Goal: Information Seeking & Learning: Learn about a topic

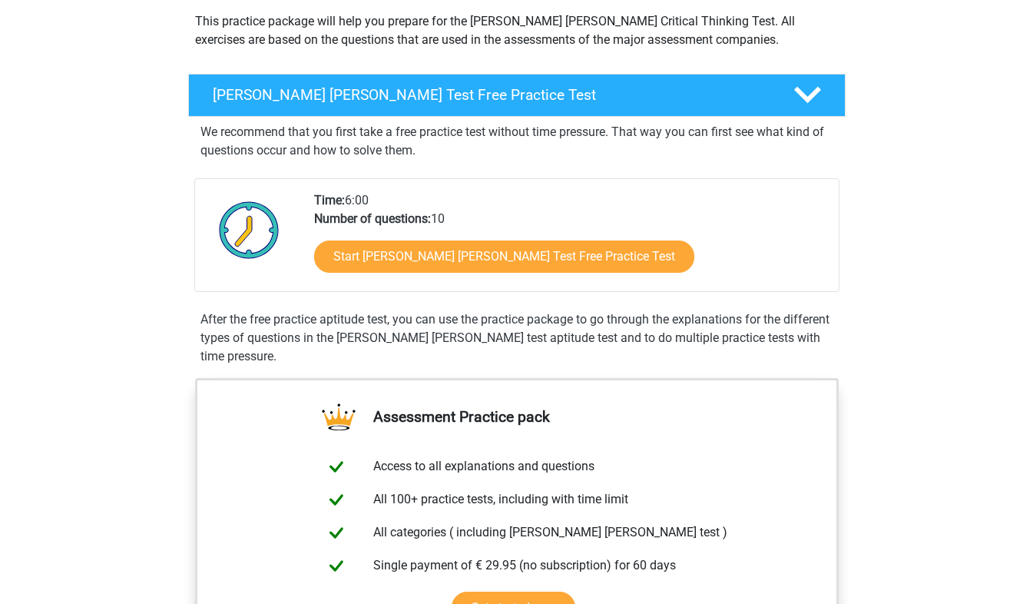
scroll to position [307, 0]
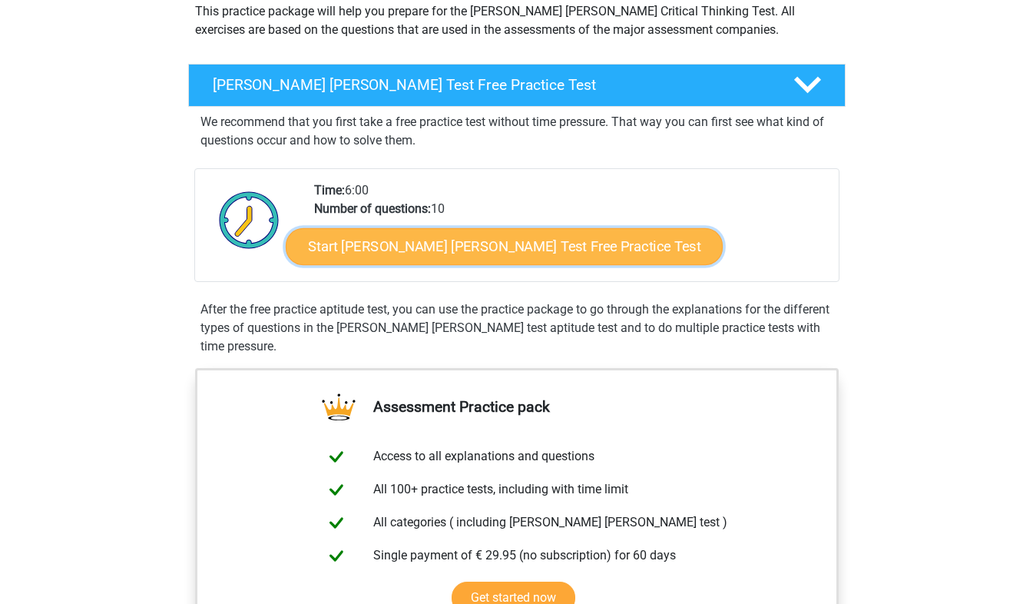
click at [488, 247] on link "Start Watson Glaser Test Free Practice Test" at bounding box center [504, 246] width 437 height 37
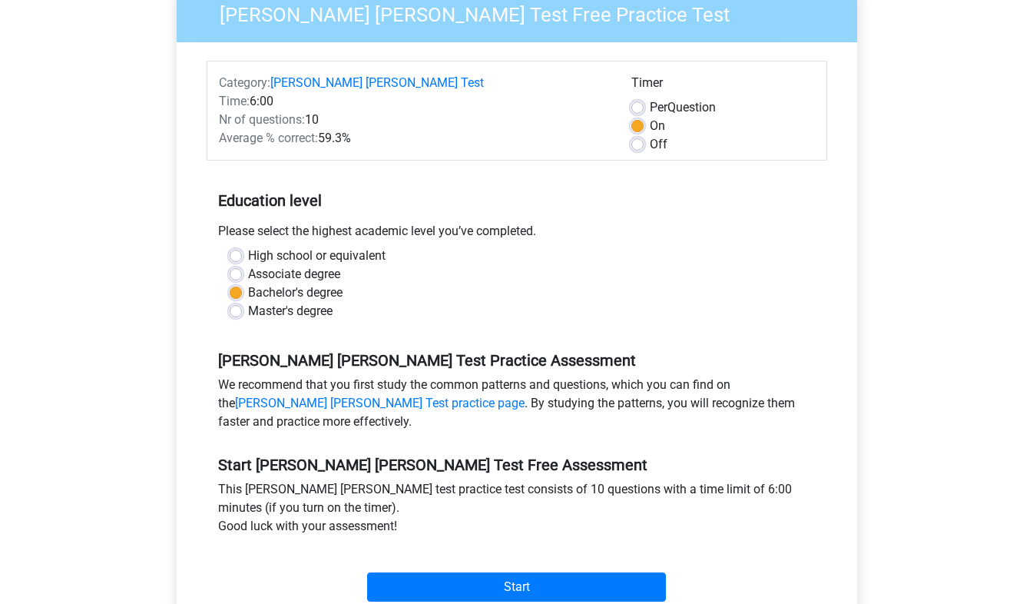
scroll to position [230, 0]
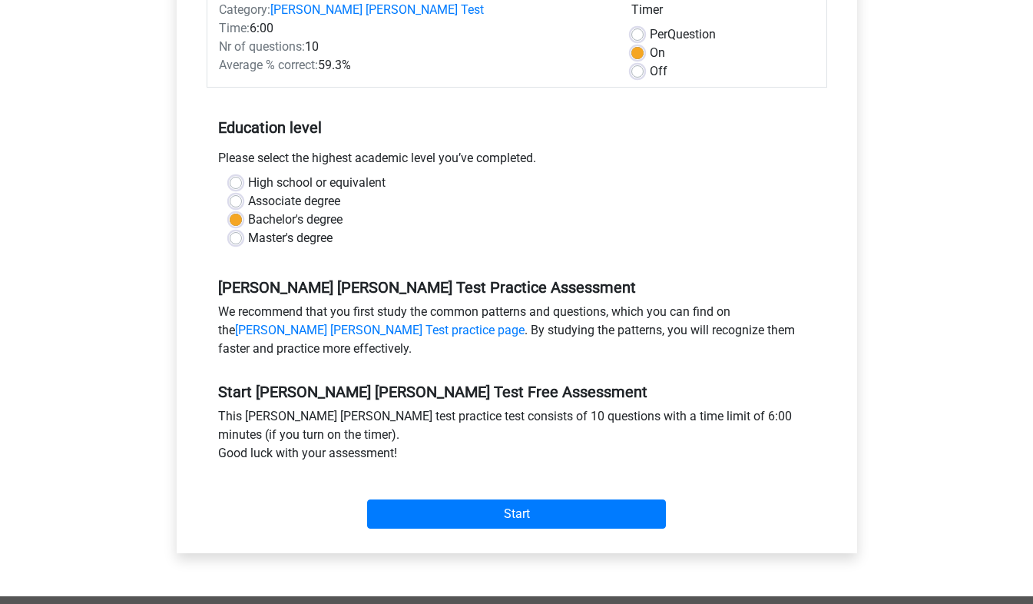
click at [560, 480] on div "Start" at bounding box center [517, 502] width 621 height 54
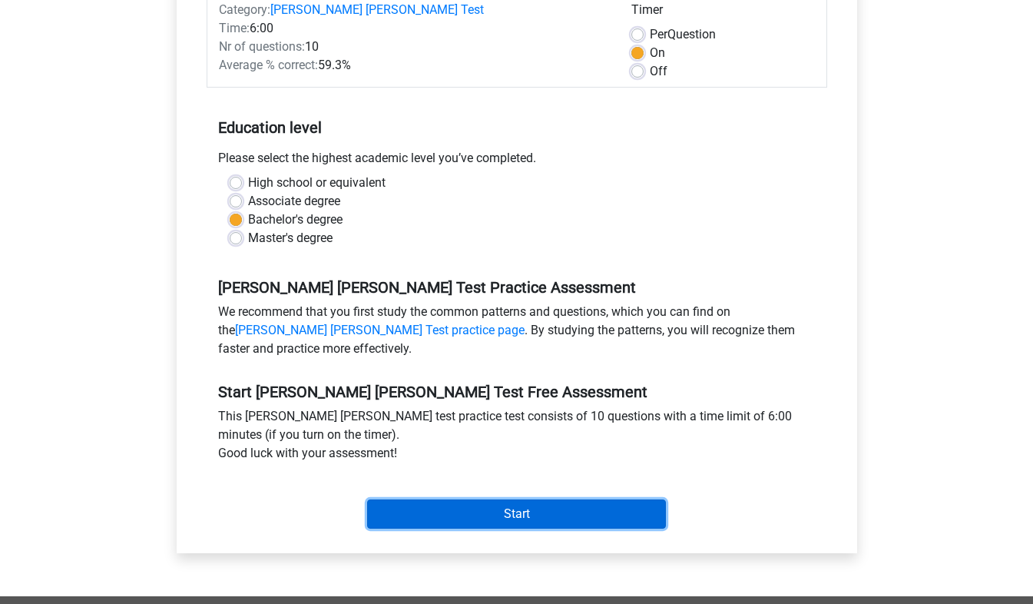
click at [556, 499] on input "Start" at bounding box center [516, 513] width 299 height 29
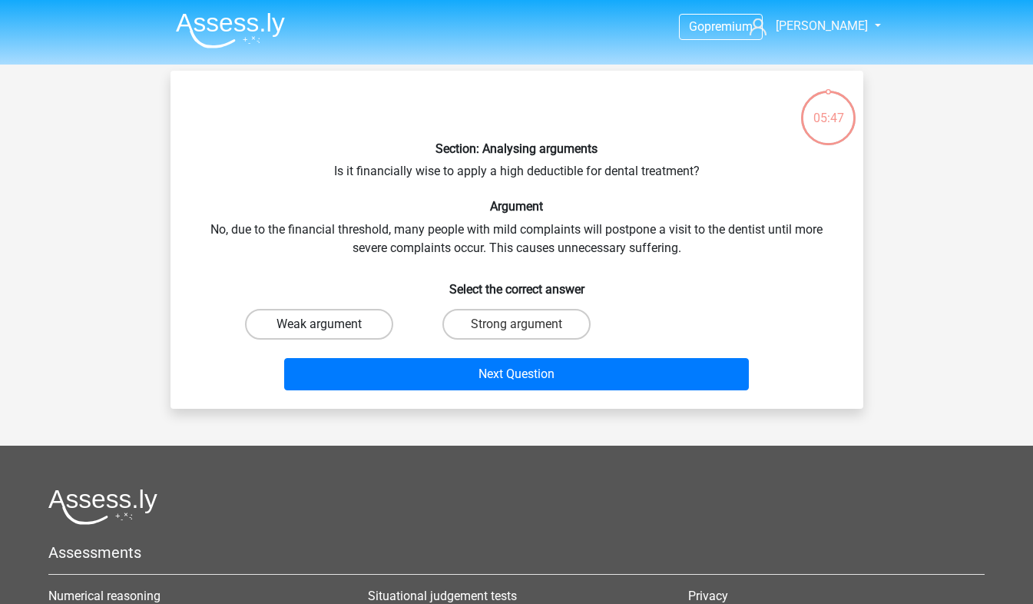
click at [380, 325] on label "Weak argument" at bounding box center [319, 324] width 148 height 31
click at [329, 325] on input "Weak argument" at bounding box center [324, 329] width 10 height 10
radio input "true"
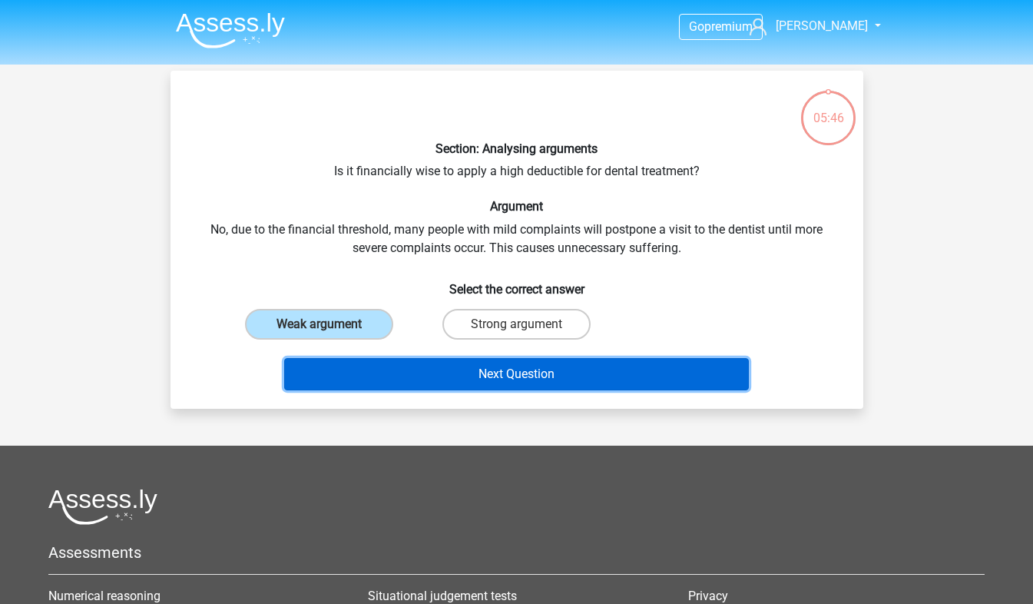
click at [473, 373] on button "Next Question" at bounding box center [516, 374] width 465 height 32
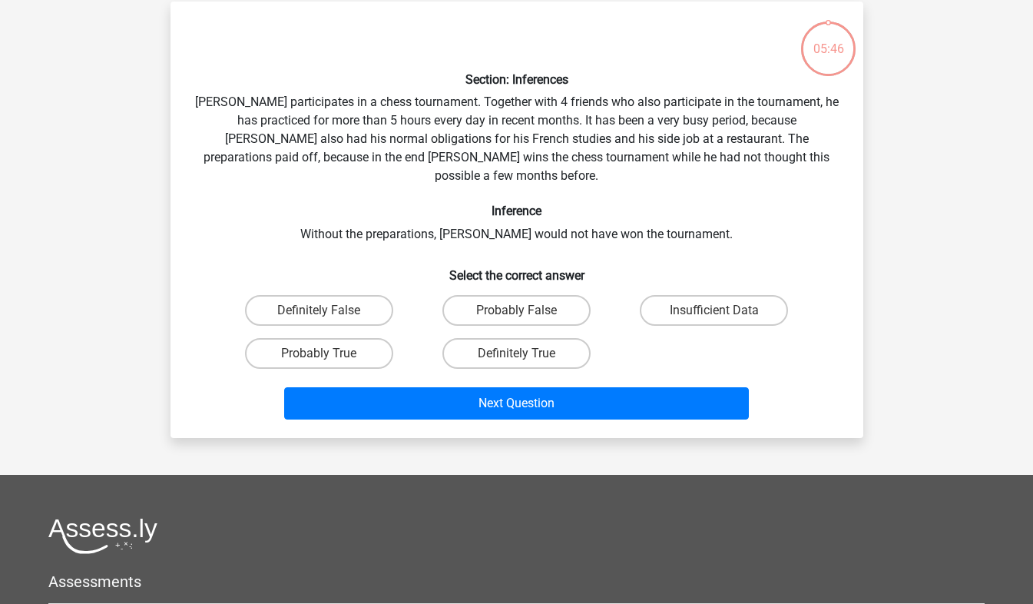
scroll to position [71, 0]
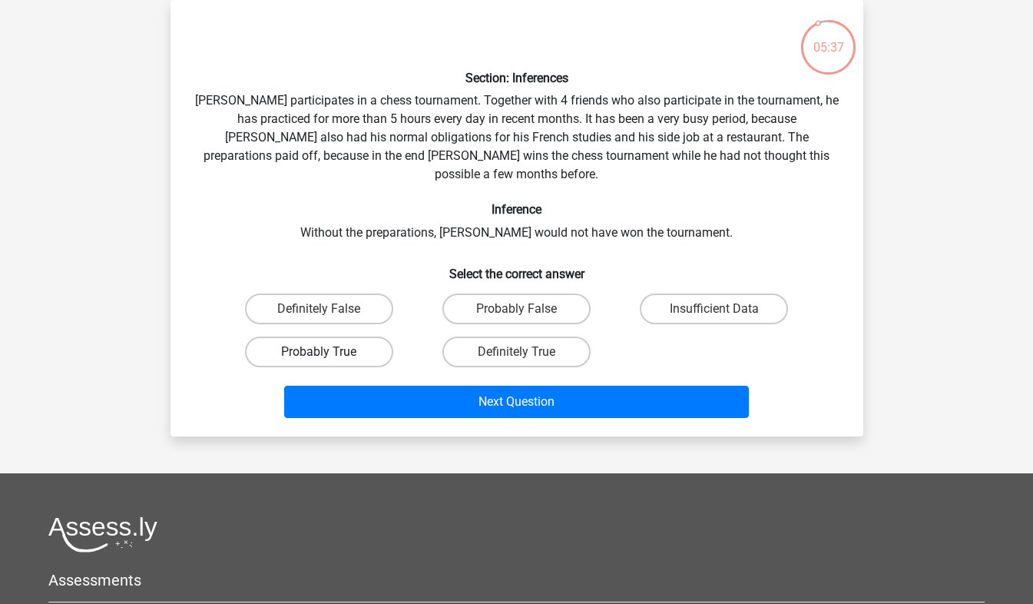
click at [361, 336] on label "Probably True" at bounding box center [319, 351] width 148 height 31
click at [329, 352] on input "Probably True" at bounding box center [324, 357] width 10 height 10
radio input "true"
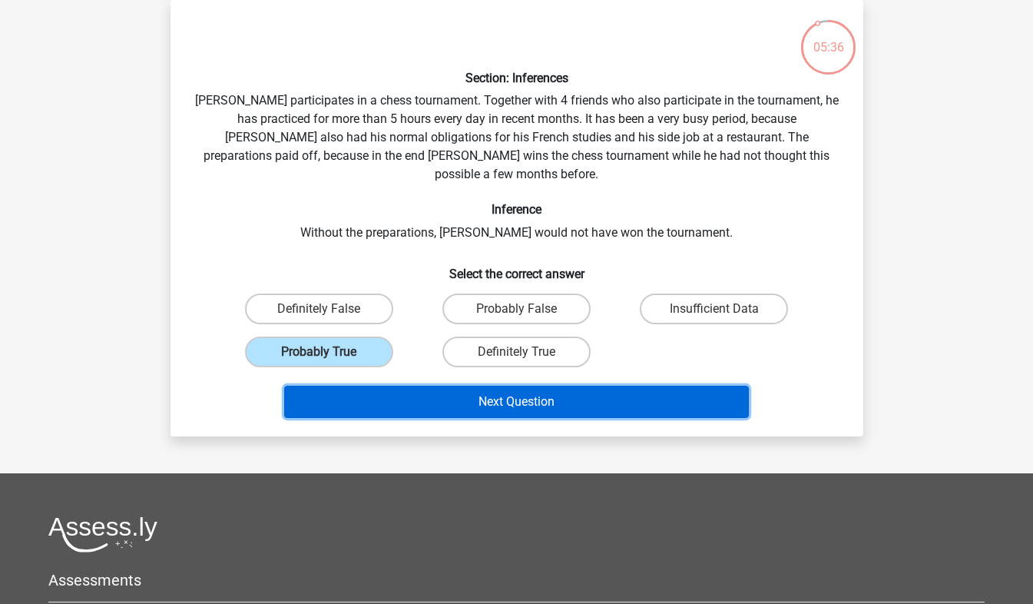
click at [457, 386] on button "Next Question" at bounding box center [516, 402] width 465 height 32
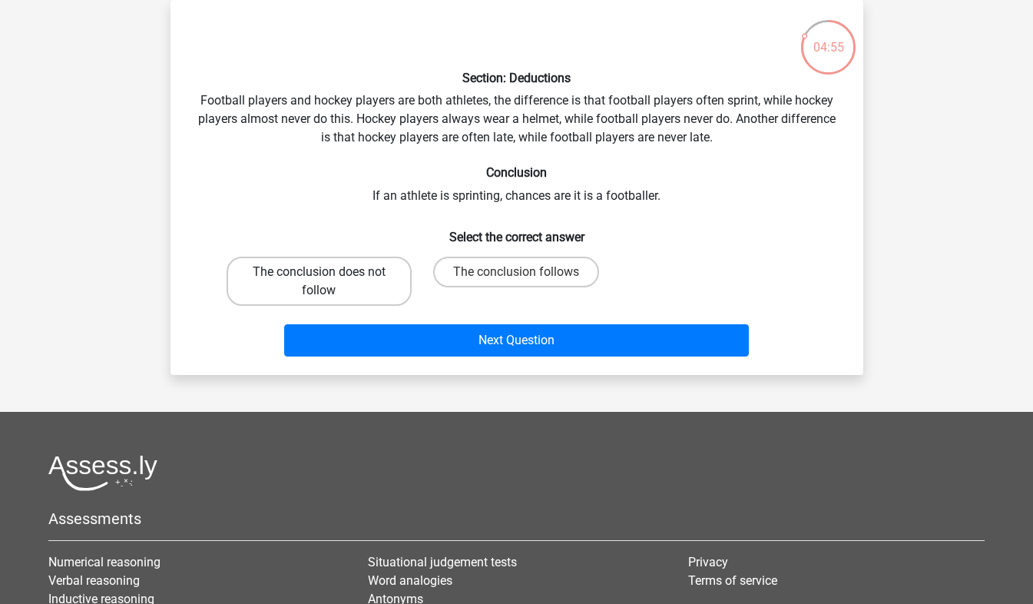
click at [335, 281] on label "The conclusion does not follow" at bounding box center [319, 281] width 185 height 49
click at [329, 281] on input "The conclusion does not follow" at bounding box center [324, 277] width 10 height 10
radio input "true"
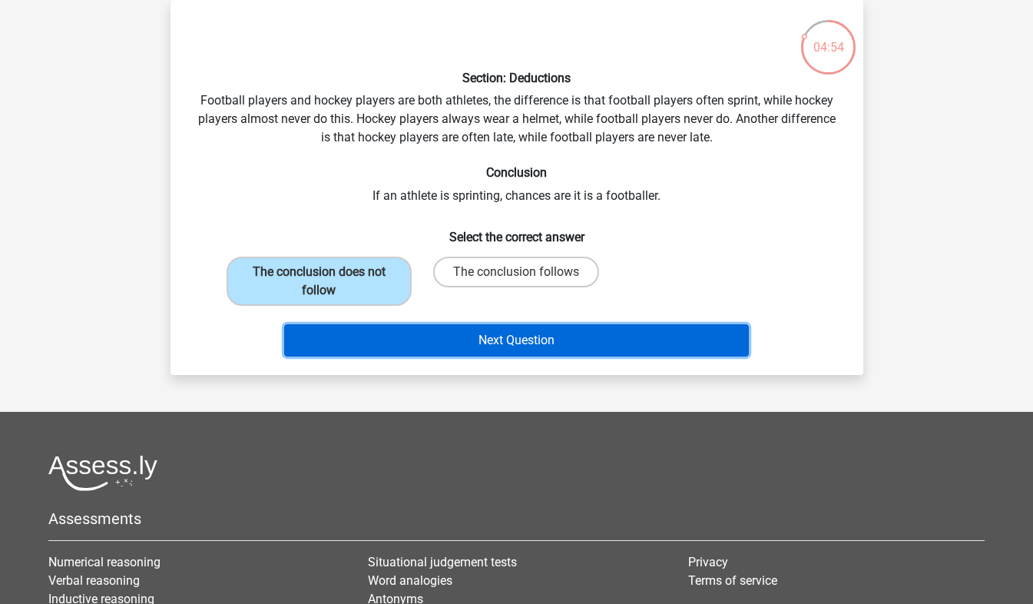
click at [523, 349] on button "Next Question" at bounding box center [516, 340] width 465 height 32
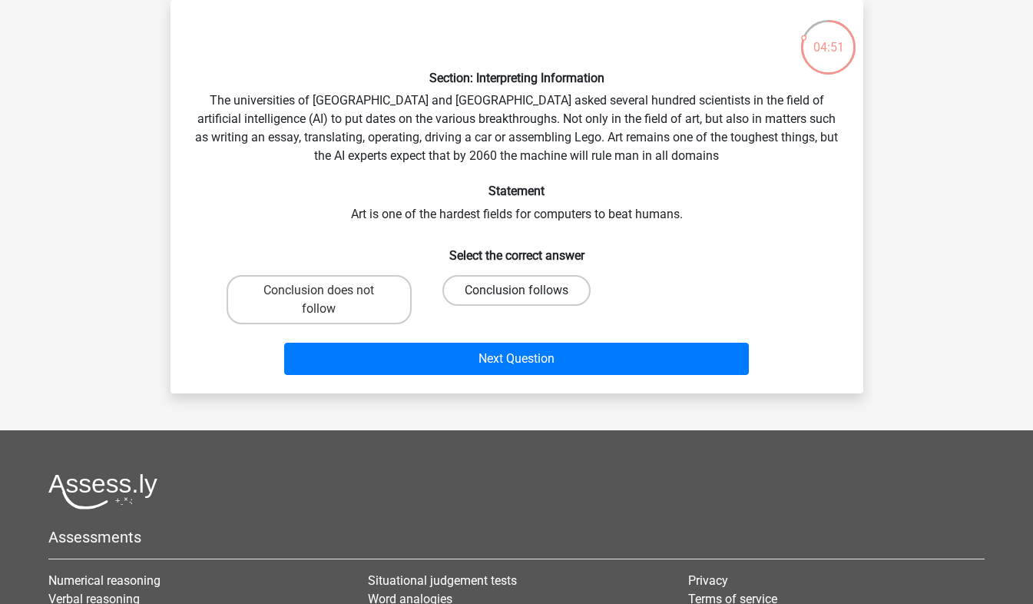
click at [527, 295] on label "Conclusion follows" at bounding box center [516, 290] width 148 height 31
click at [526, 295] on input "Conclusion follows" at bounding box center [521, 295] width 10 height 10
radio input "true"
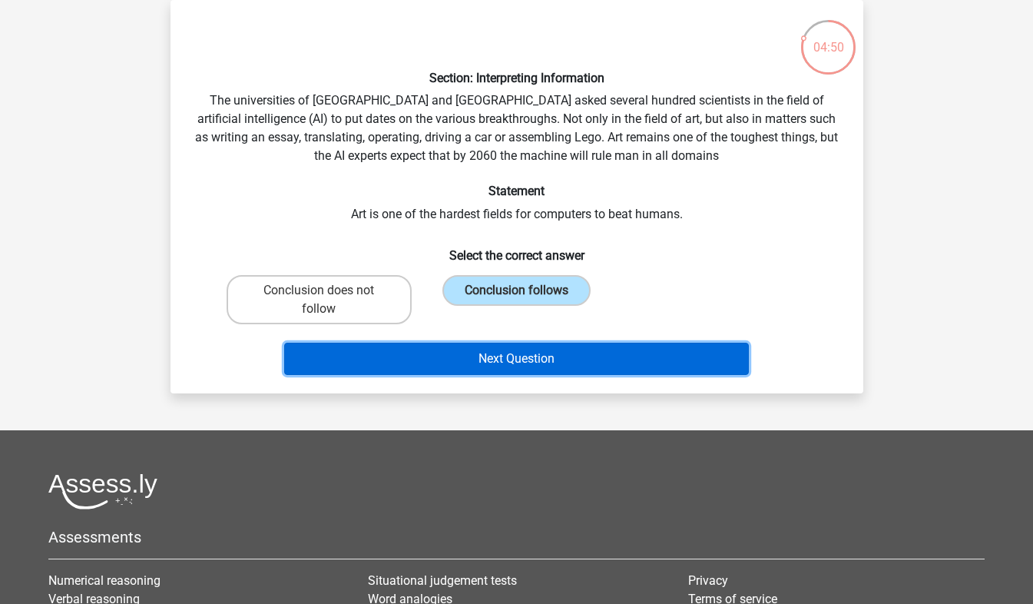
click at [534, 348] on button "Next Question" at bounding box center [516, 359] width 465 height 32
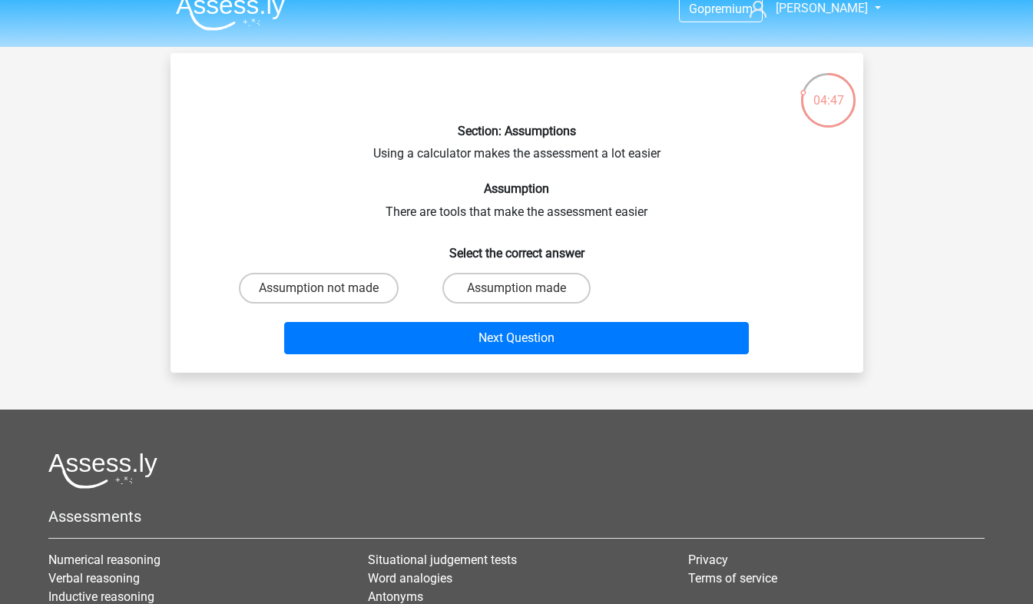
scroll to position [0, 0]
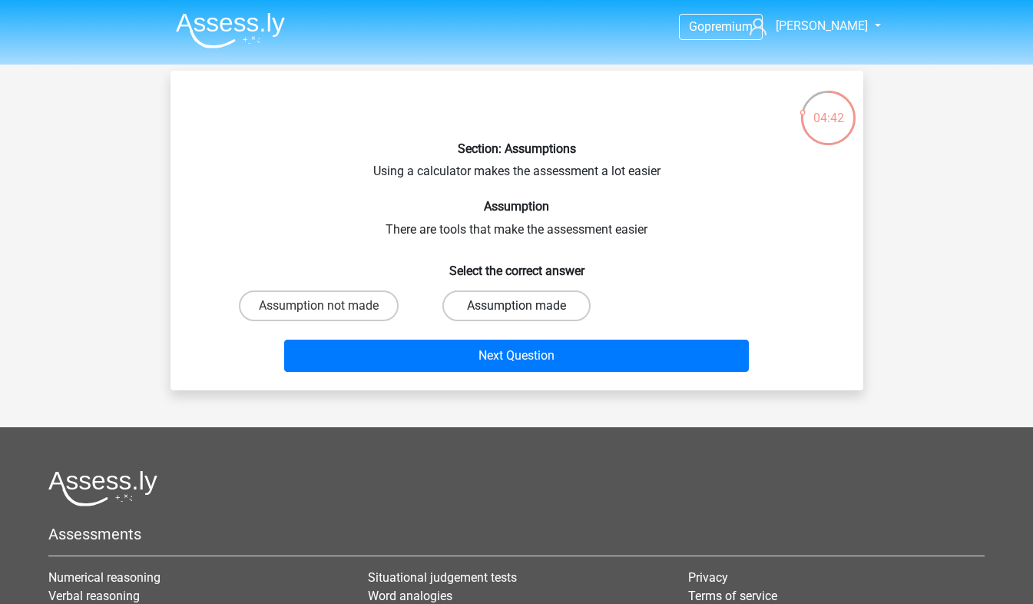
click at [541, 312] on label "Assumption made" at bounding box center [516, 305] width 148 height 31
click at [526, 312] on input "Assumption made" at bounding box center [521, 311] width 10 height 10
radio input "true"
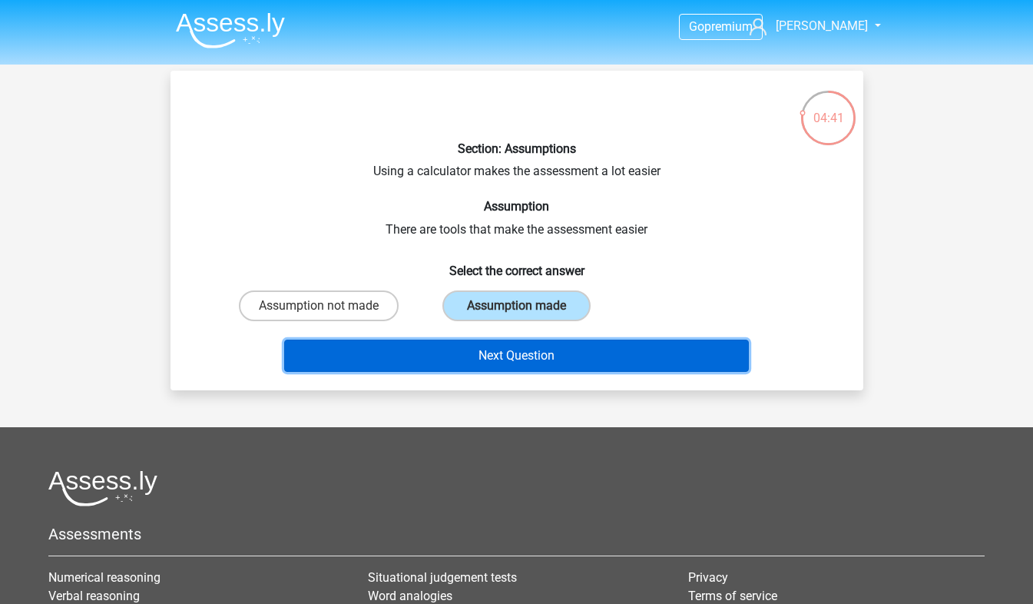
click at [564, 350] on button "Next Question" at bounding box center [516, 355] width 465 height 32
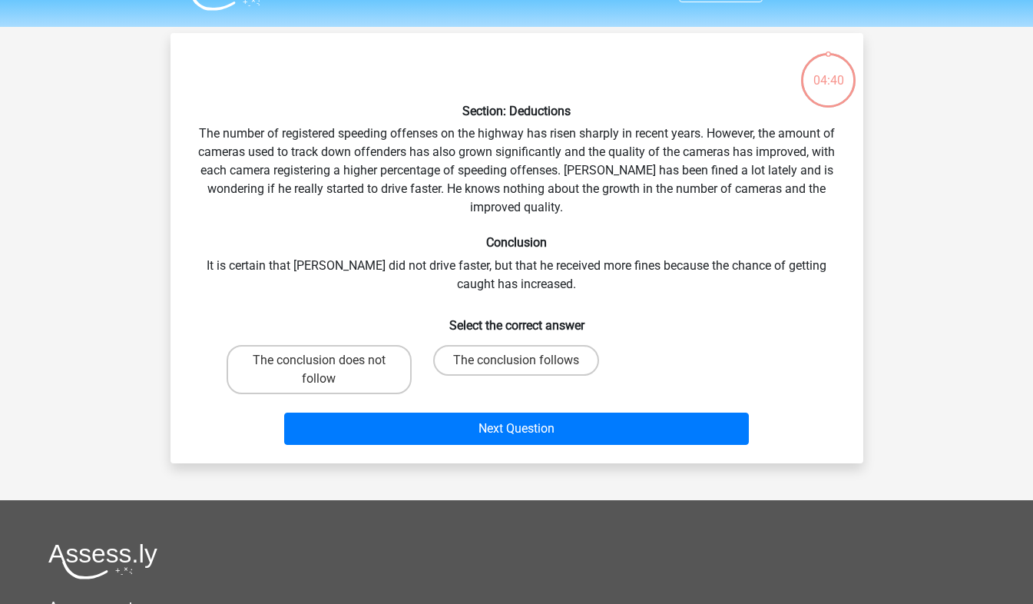
scroll to position [71, 0]
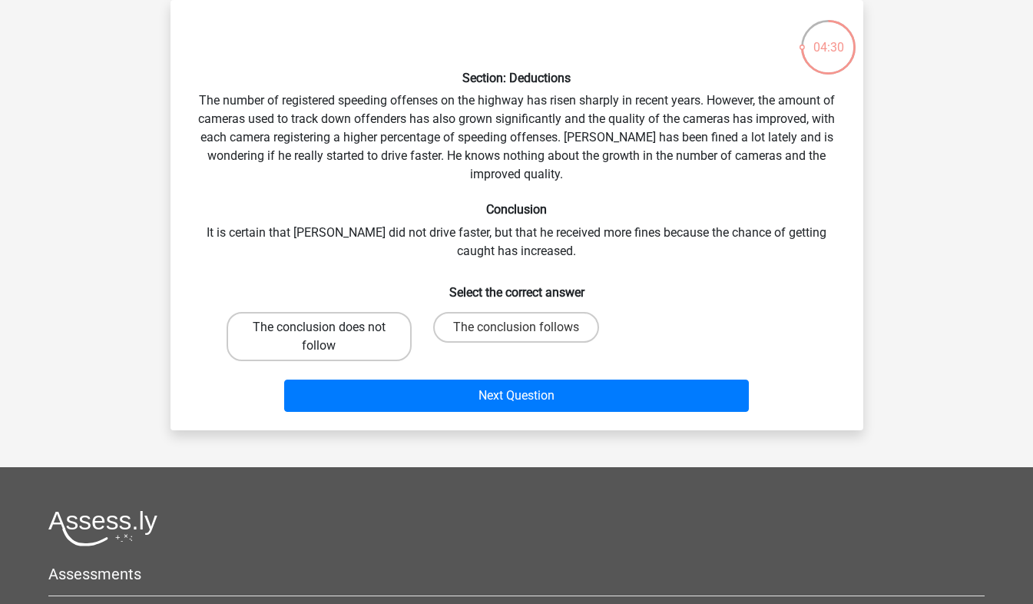
click at [378, 333] on label "The conclusion does not follow" at bounding box center [319, 336] width 185 height 49
click at [329, 333] on input "The conclusion does not follow" at bounding box center [324, 332] width 10 height 10
radio input "true"
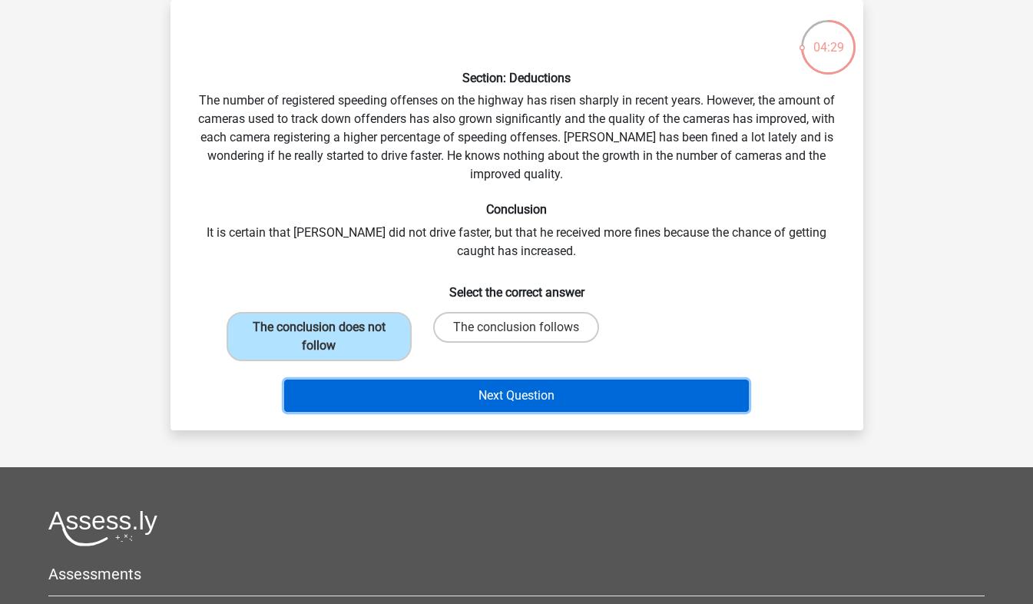
click at [541, 392] on button "Next Question" at bounding box center [516, 395] width 465 height 32
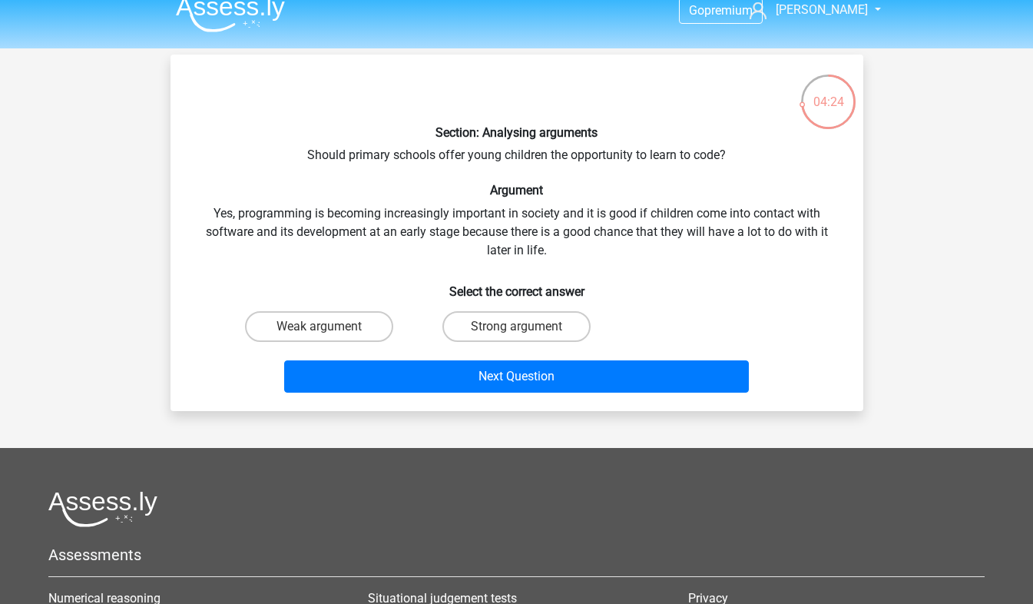
scroll to position [0, 0]
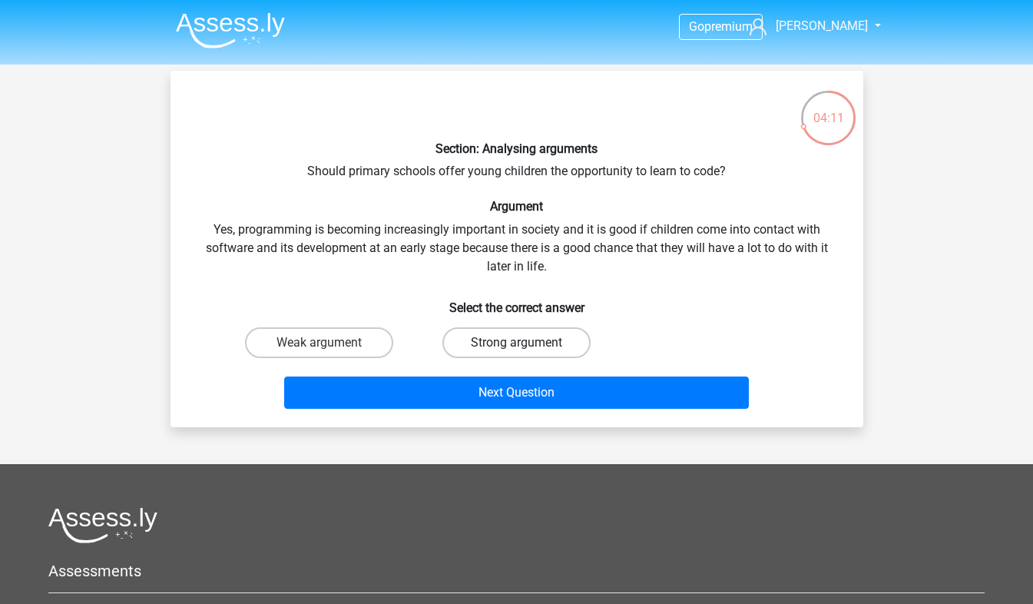
click at [568, 342] on label "Strong argument" at bounding box center [516, 342] width 148 height 31
click at [526, 343] on input "Strong argument" at bounding box center [521, 348] width 10 height 10
radio input "true"
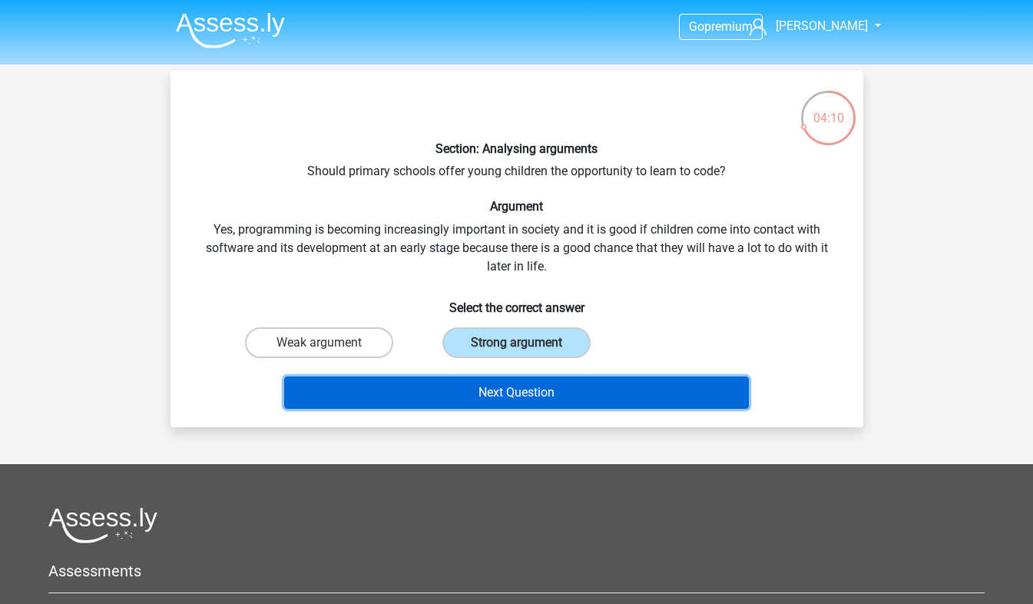
click at [627, 384] on button "Next Question" at bounding box center [516, 392] width 465 height 32
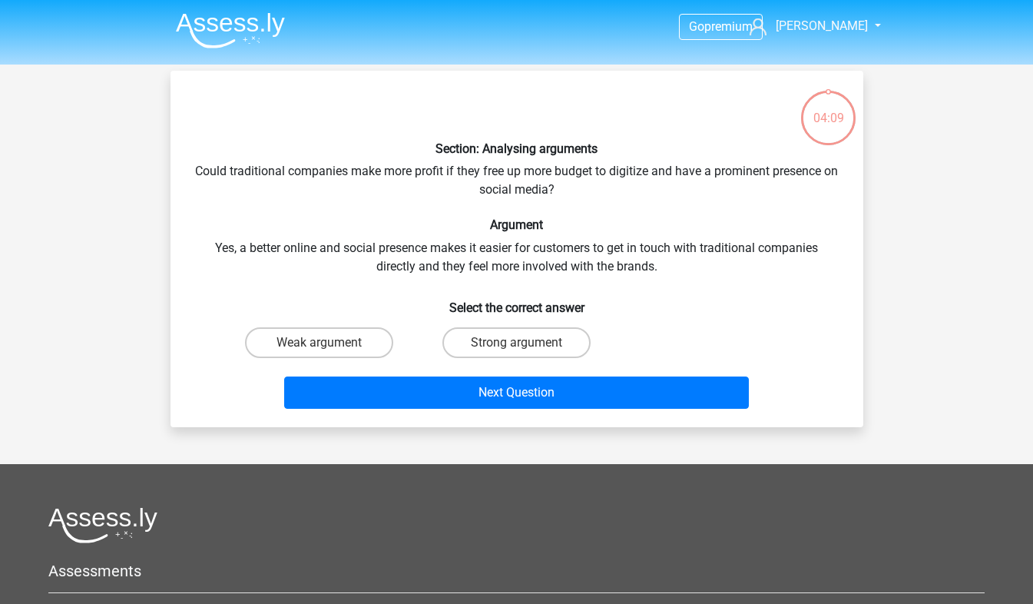
scroll to position [71, 0]
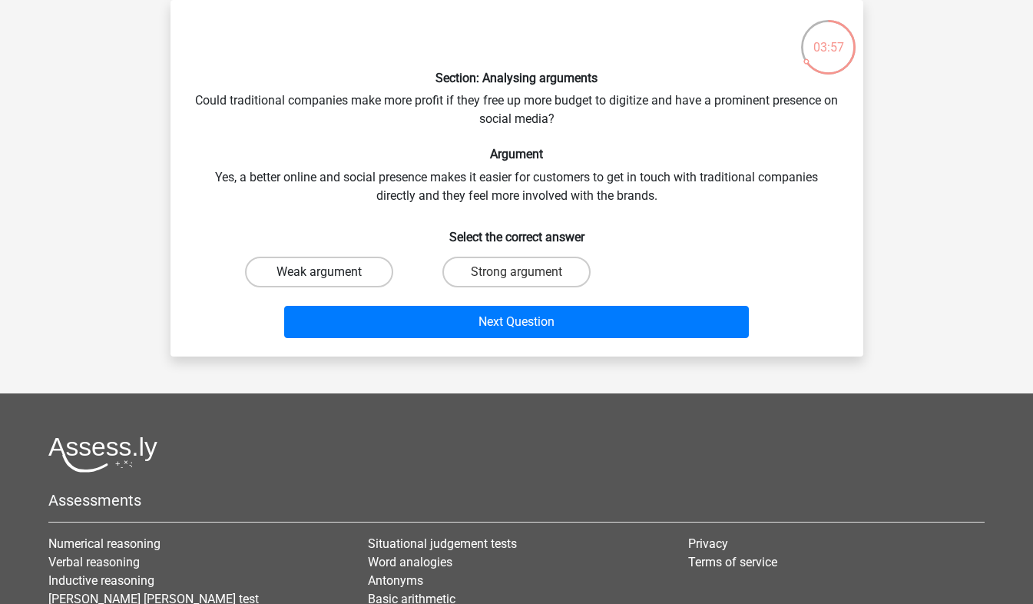
click at [325, 261] on label "Weak argument" at bounding box center [319, 272] width 148 height 31
click at [325, 272] on input "Weak argument" at bounding box center [324, 277] width 10 height 10
radio input "true"
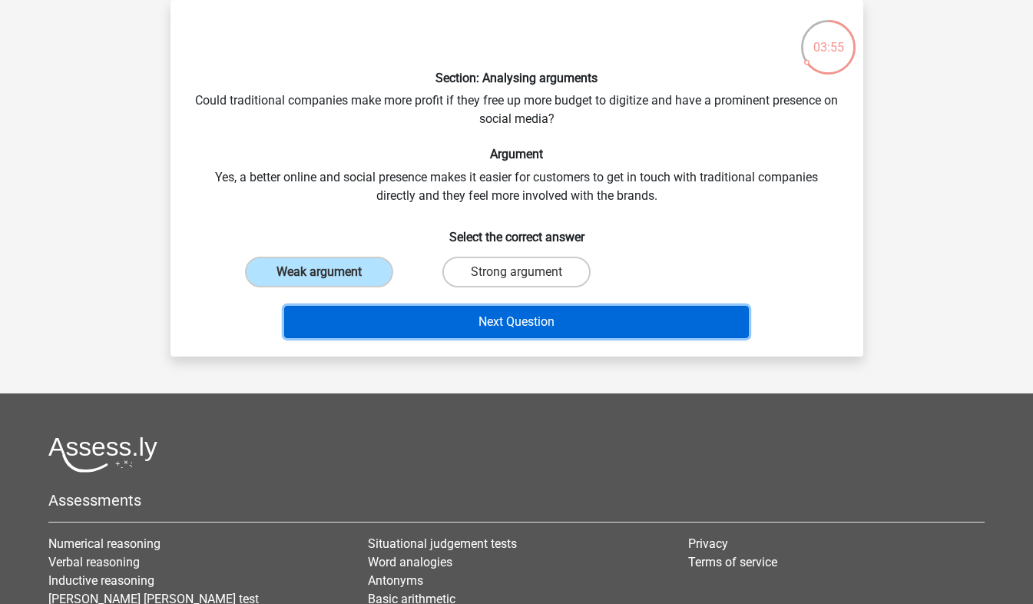
click at [453, 318] on button "Next Question" at bounding box center [516, 322] width 465 height 32
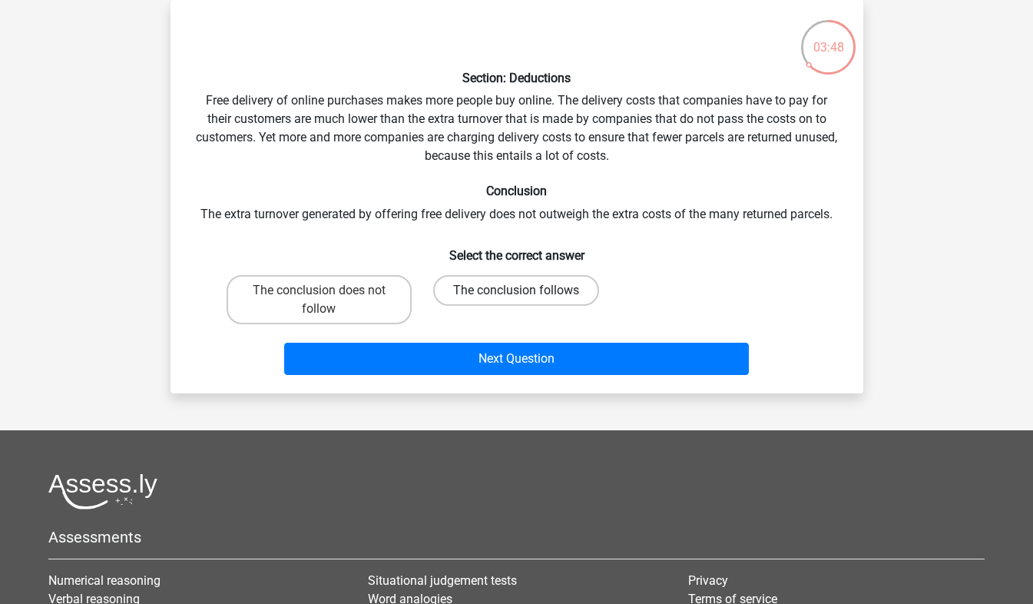
click at [455, 301] on label "The conclusion follows" at bounding box center [516, 290] width 166 height 31
click at [516, 300] on input "The conclusion follows" at bounding box center [521, 295] width 10 height 10
radio input "true"
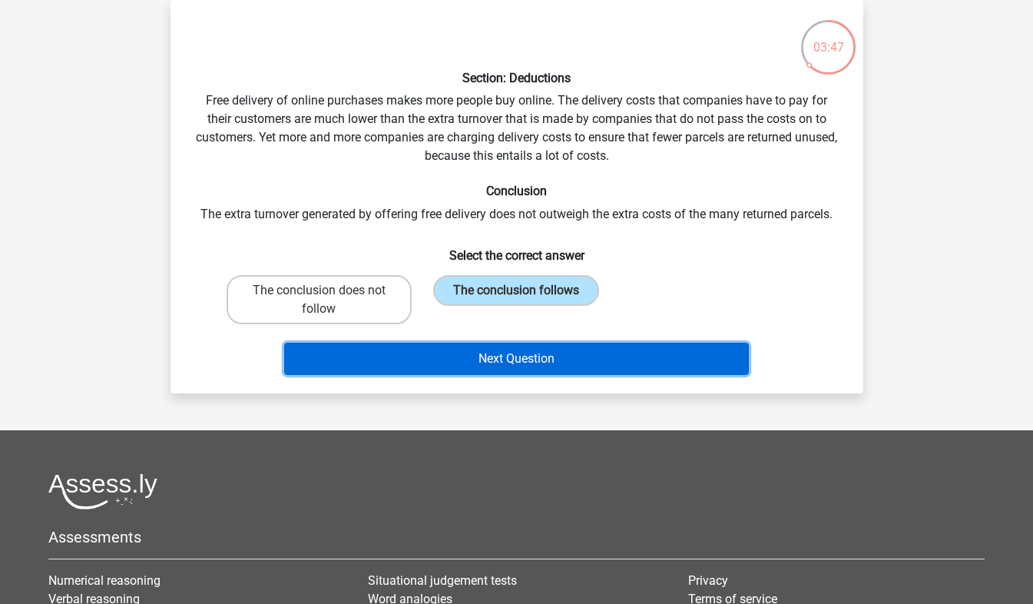
click at [475, 353] on button "Next Question" at bounding box center [516, 359] width 465 height 32
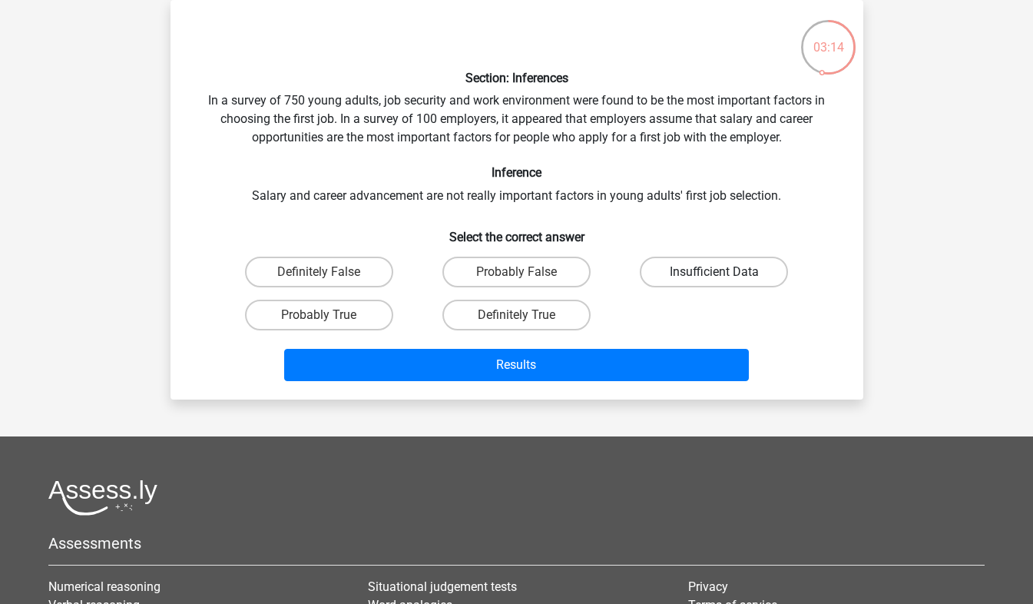
click at [670, 271] on label "Insufficient Data" at bounding box center [714, 272] width 148 height 31
click at [714, 272] on input "Insufficient Data" at bounding box center [719, 277] width 10 height 10
radio input "true"
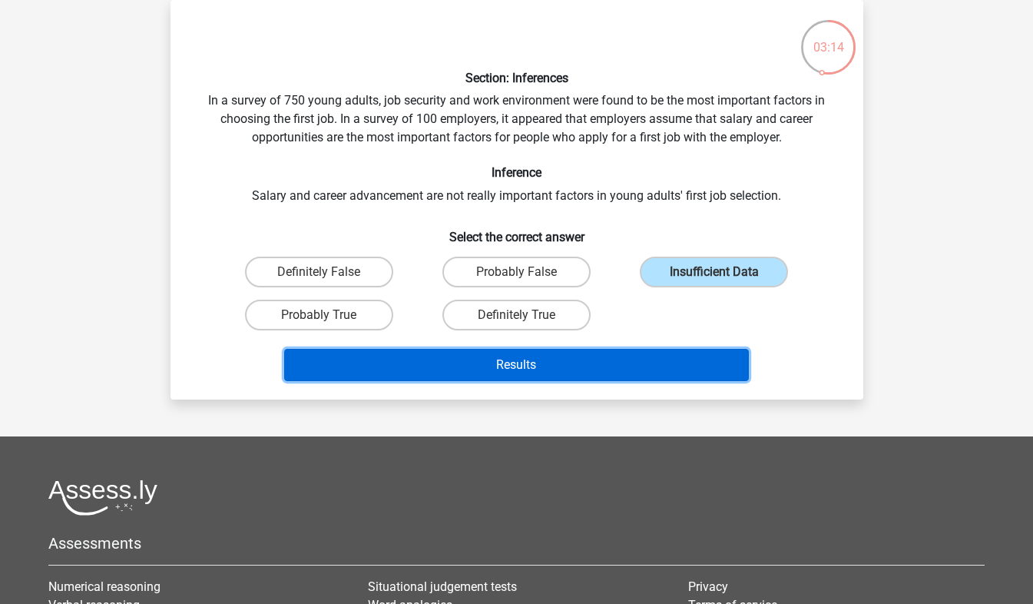
click at [643, 362] on button "Results" at bounding box center [516, 365] width 465 height 32
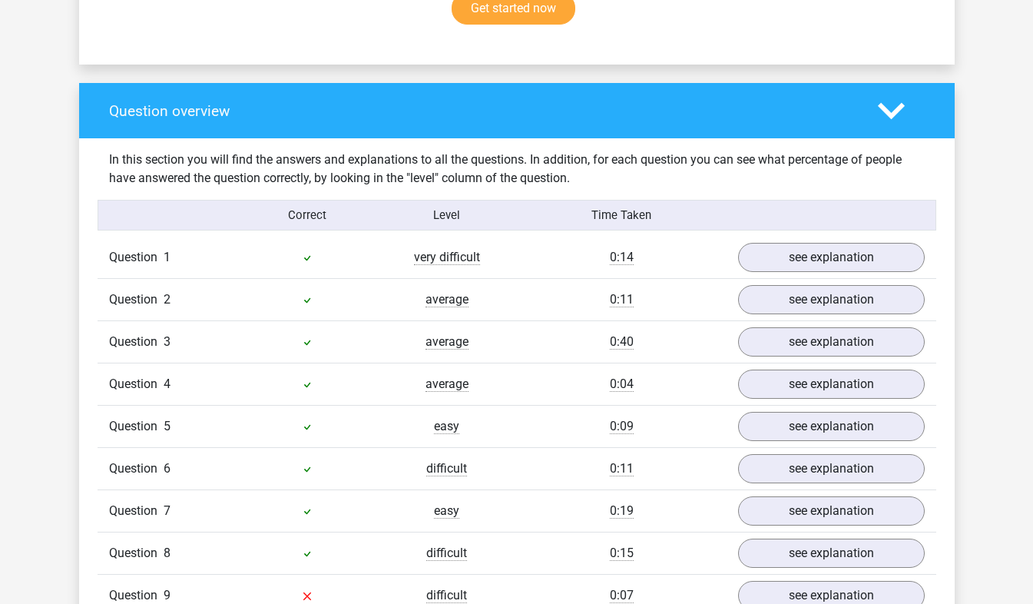
scroll to position [1152, 0]
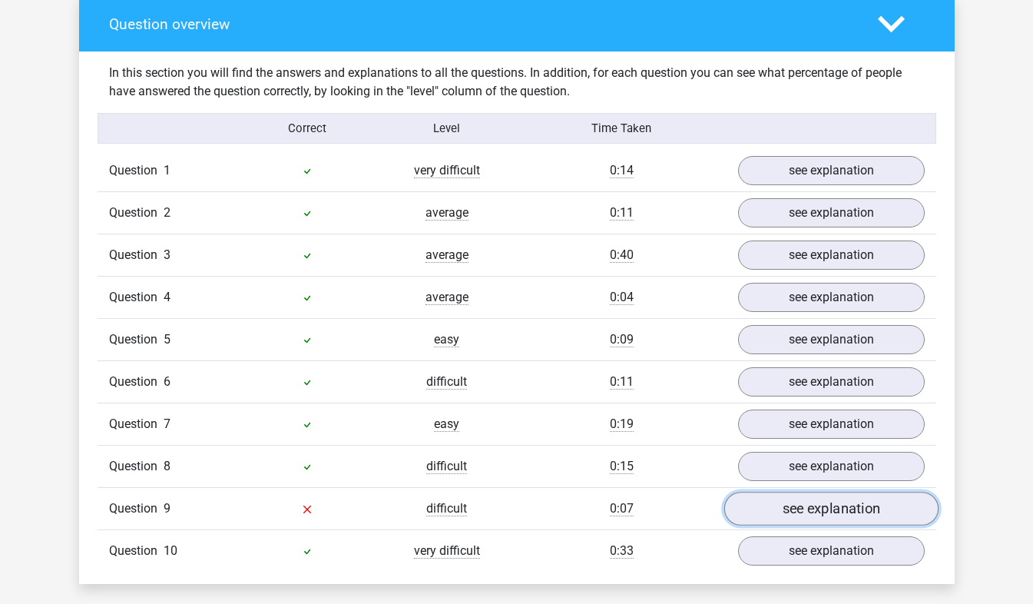
click at [807, 492] on link "see explanation" at bounding box center [830, 509] width 214 height 34
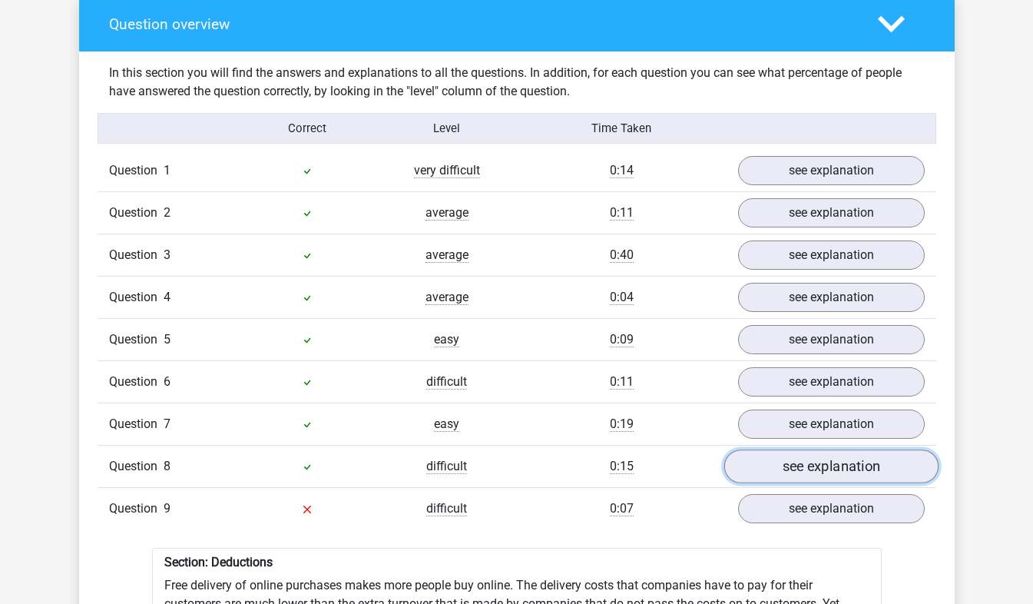
click at [817, 450] on link "see explanation" at bounding box center [830, 467] width 214 height 34
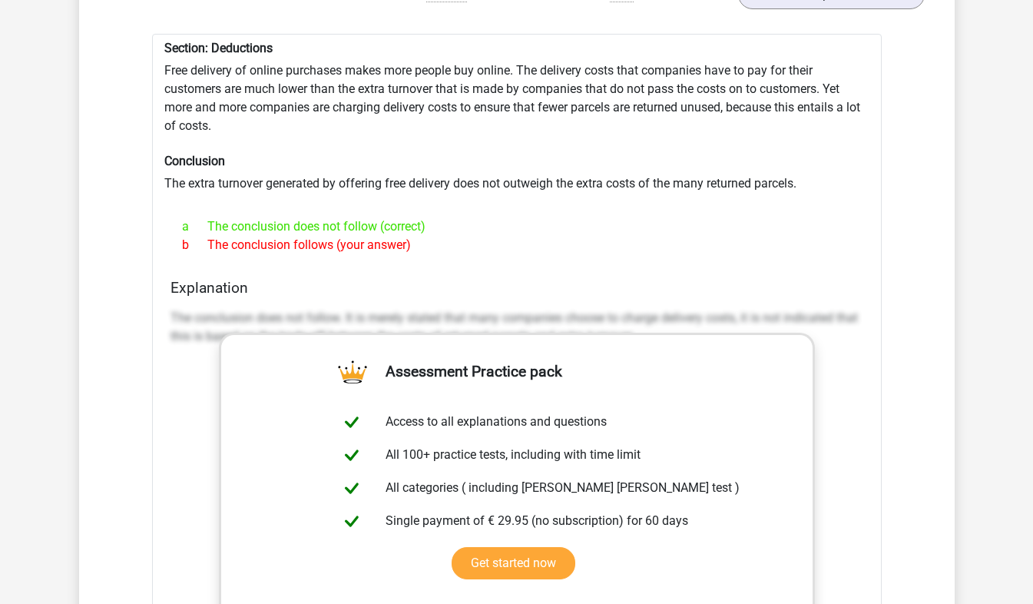
scroll to position [2227, 0]
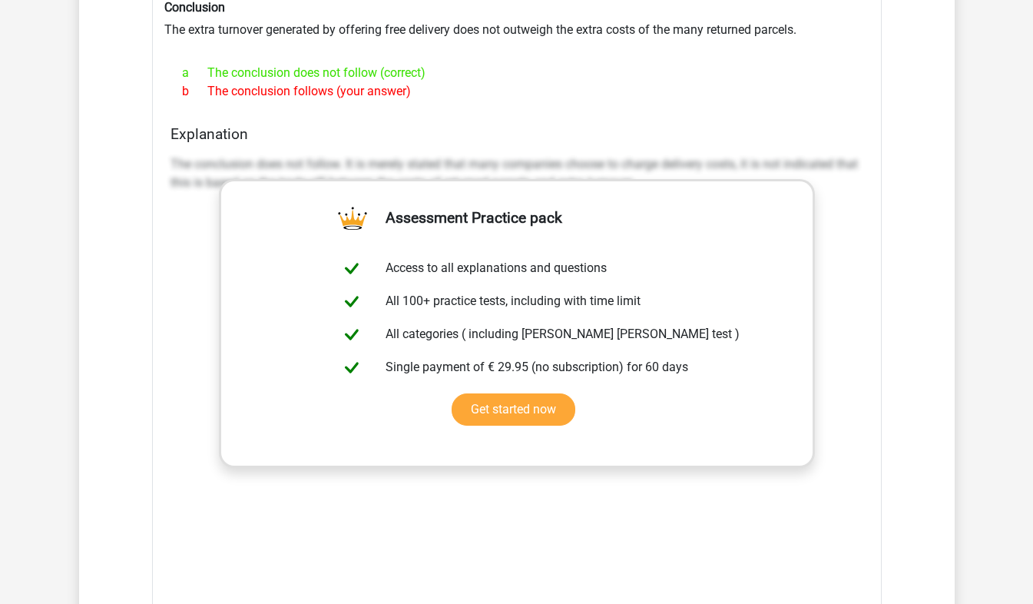
click at [855, 356] on div "The conclusion does not follow. It is merely stated that many companies choose …" at bounding box center [516, 379] width 693 height 461
